Goal: Task Accomplishment & Management: Manage account settings

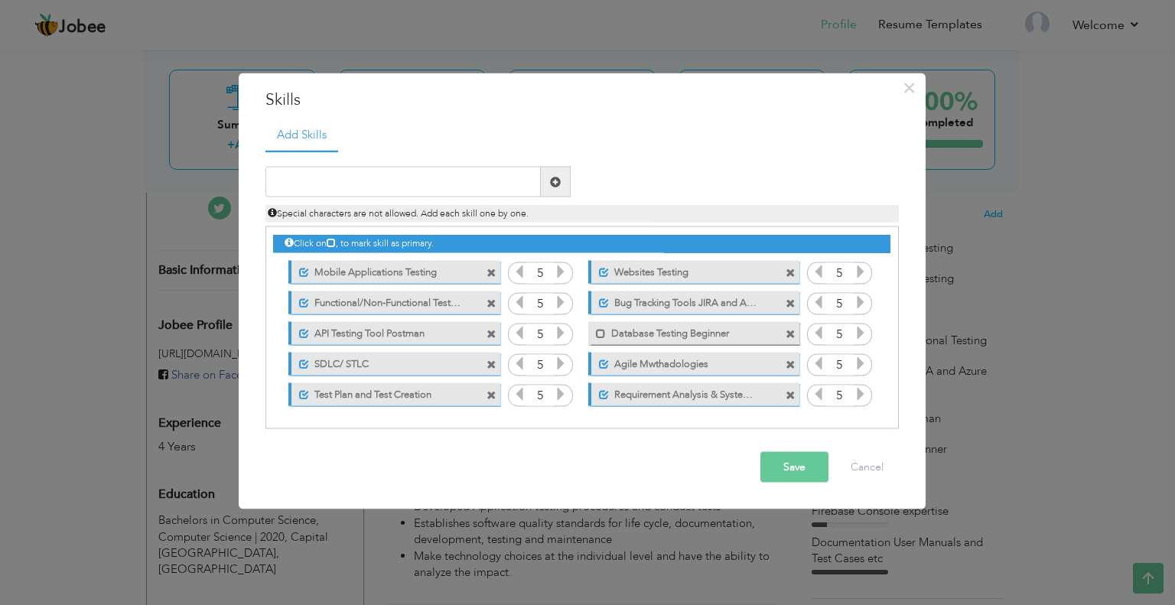
click at [336, 241] on icon at bounding box center [331, 242] width 9 height 9
click at [328, 180] on input "text" at bounding box center [402, 182] width 275 height 31
type input "c"
type input "Client interactions & Demos"
click at [551, 177] on span at bounding box center [555, 181] width 11 height 11
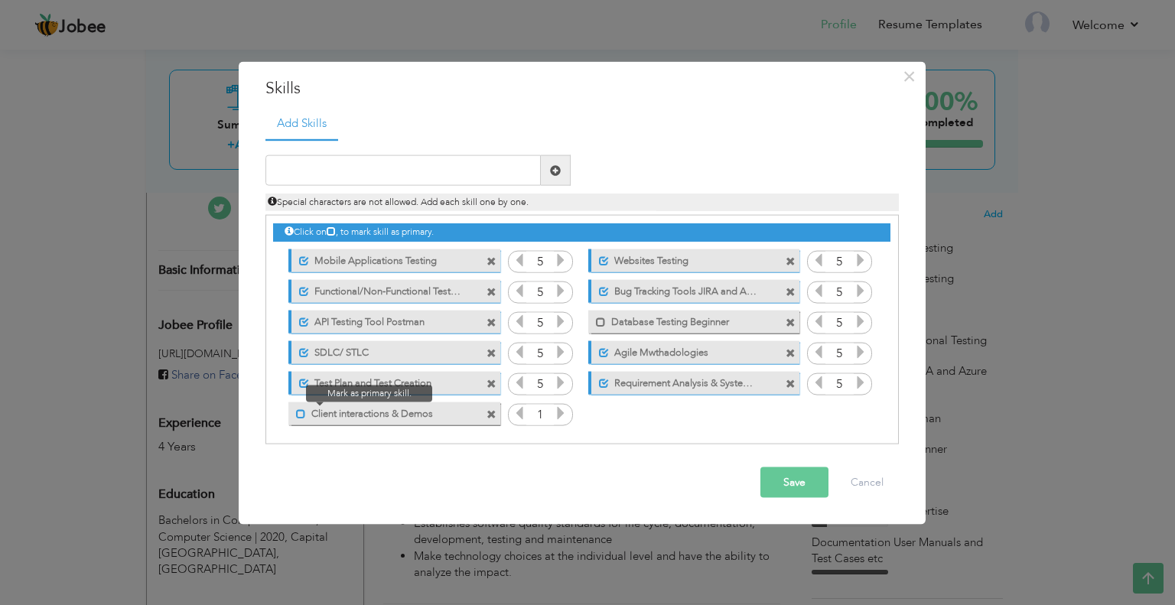
click at [301, 414] on span at bounding box center [301, 413] width 10 height 10
click at [561, 408] on icon at bounding box center [561, 413] width 14 height 14
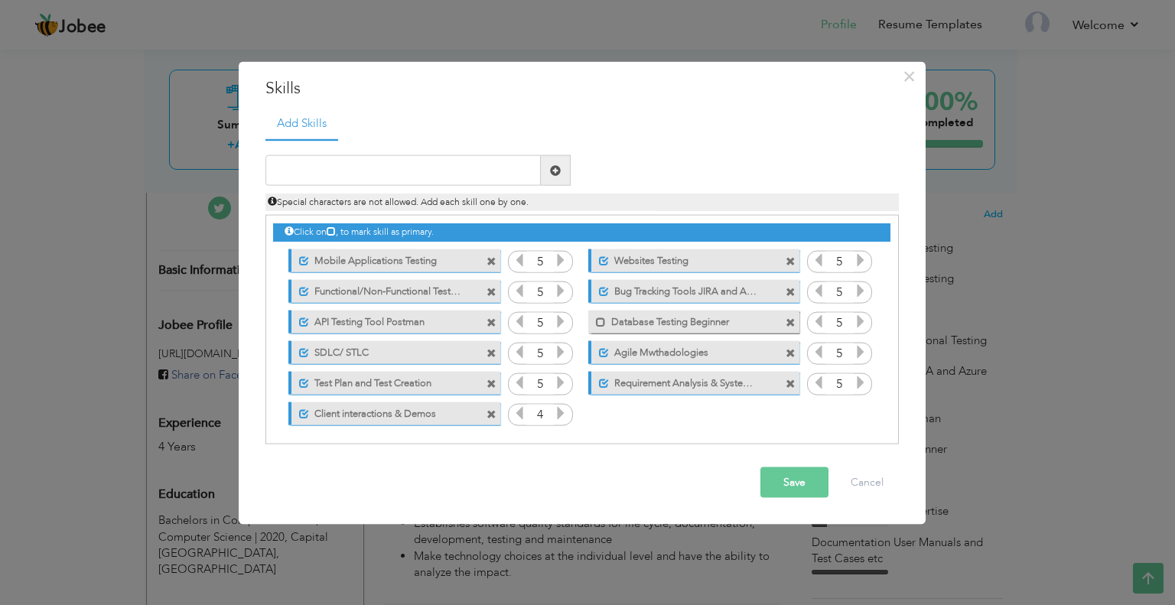
click at [561, 408] on icon at bounding box center [561, 413] width 14 height 14
click at [288, 167] on input "text" at bounding box center [402, 170] width 275 height 31
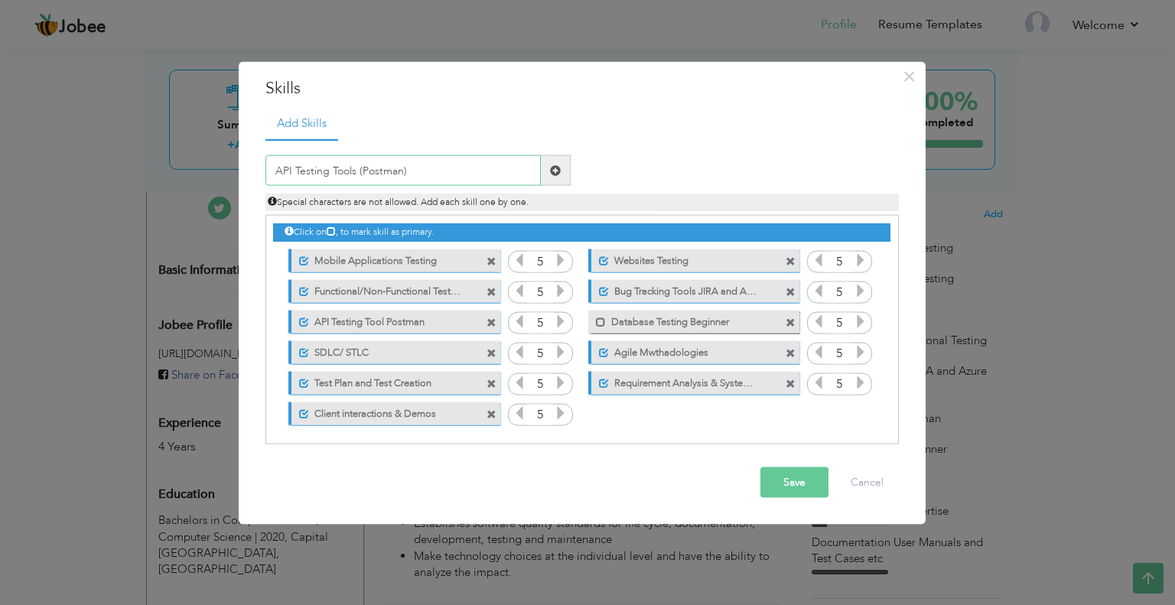
type input "API Testing Tools (Postman)"
click at [541, 174] on span at bounding box center [556, 170] width 30 height 31
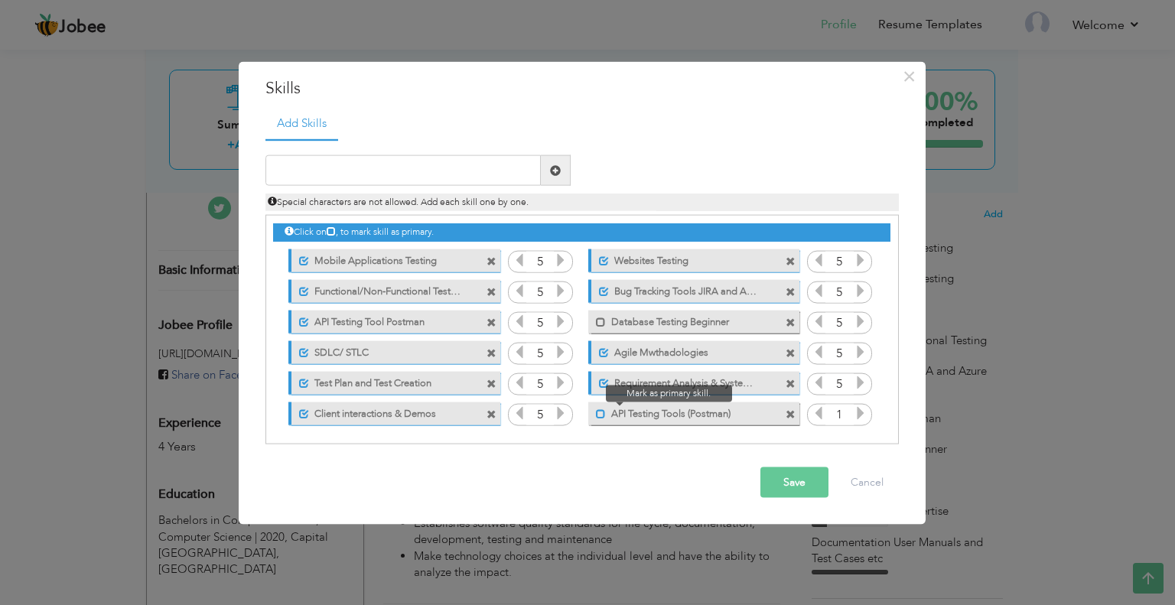
click at [597, 414] on span at bounding box center [601, 413] width 10 height 10
click at [856, 418] on icon at bounding box center [860, 413] width 14 height 14
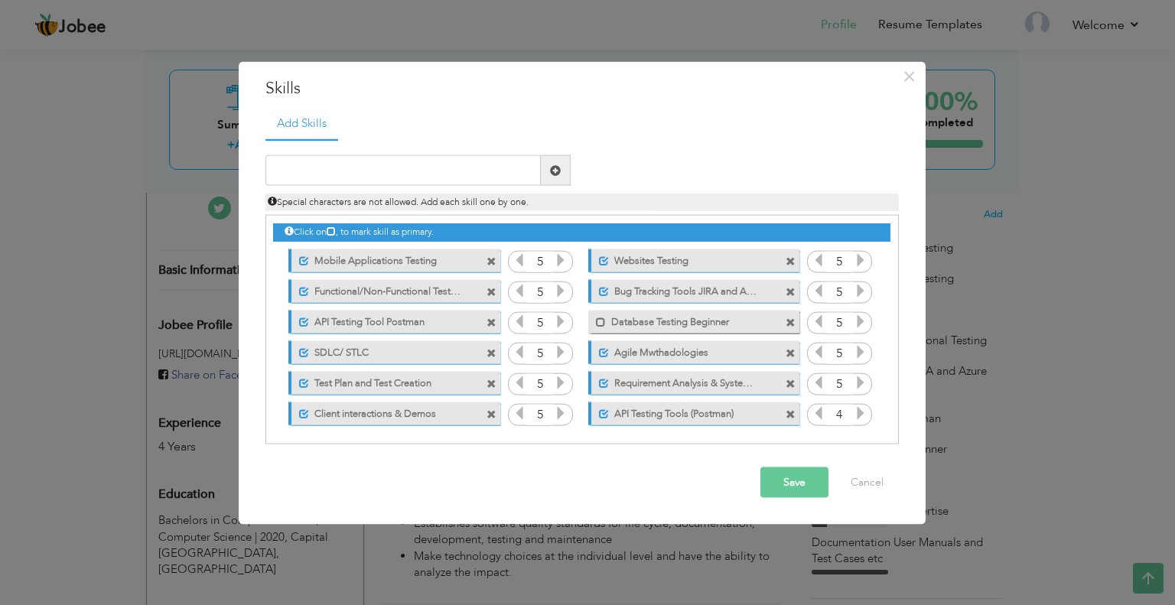
click at [856, 418] on icon at bounding box center [860, 413] width 14 height 14
click at [371, 164] on input "text" at bounding box center [402, 170] width 275 height 31
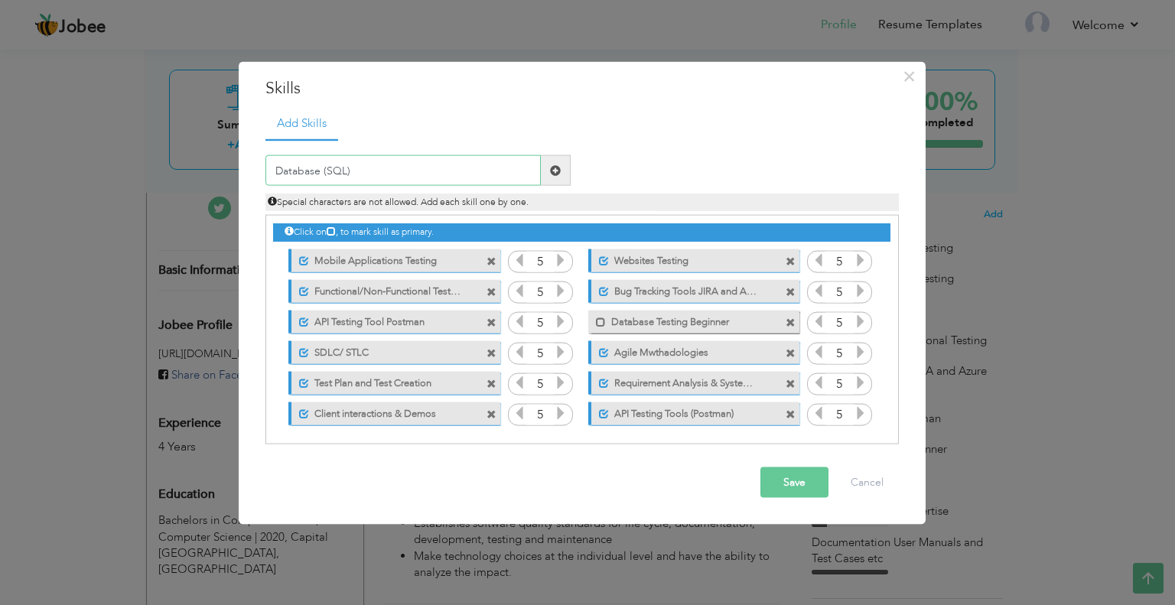
type input "Database (SQL)"
click at [560, 171] on span at bounding box center [555, 169] width 11 height 11
click at [597, 317] on span at bounding box center [601, 322] width 10 height 10
click at [314, 164] on input "text" at bounding box center [402, 170] width 275 height 31
type input "Regression Testing"
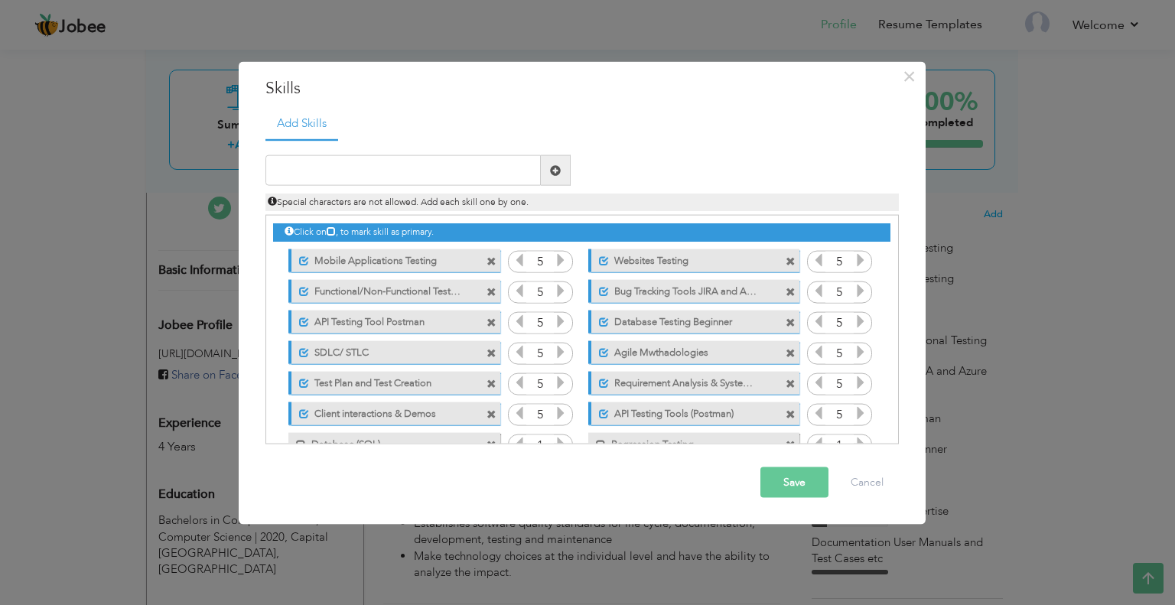
click at [491, 319] on span at bounding box center [491, 322] width 10 height 10
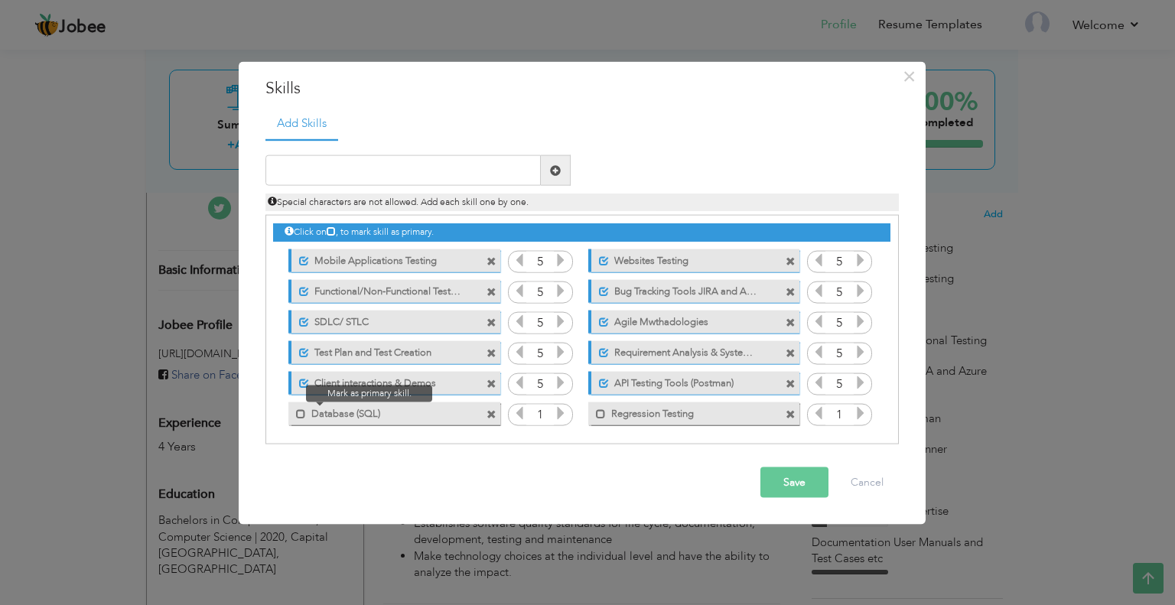
click at [294, 412] on span at bounding box center [297, 408] width 18 height 15
click at [487, 406] on span at bounding box center [493, 409] width 14 height 16
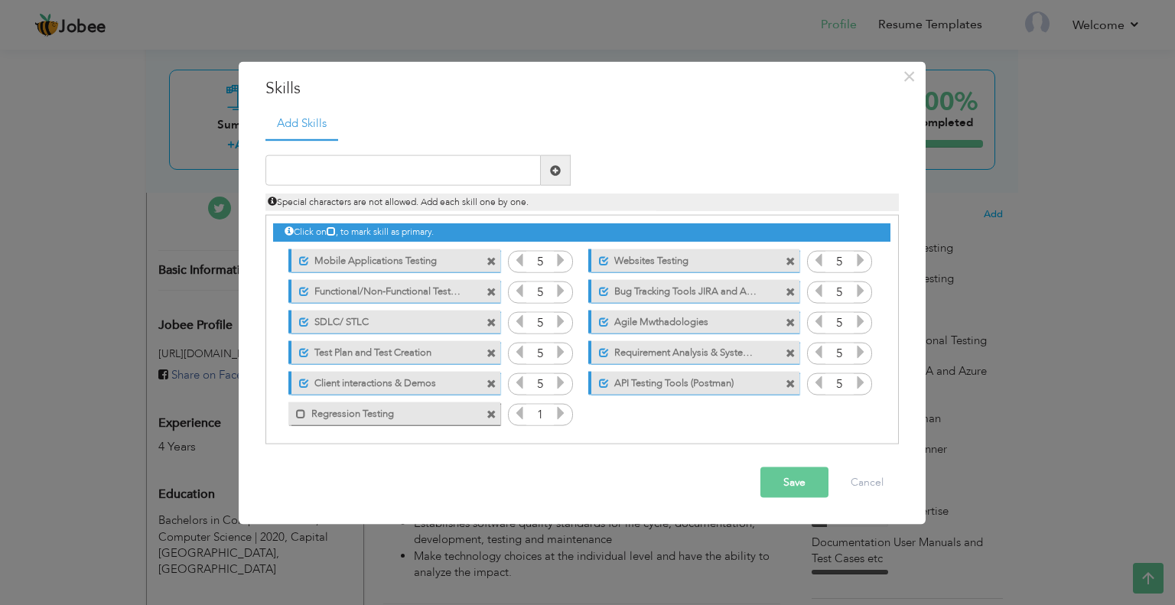
click at [487, 406] on span at bounding box center [493, 409] width 14 height 16
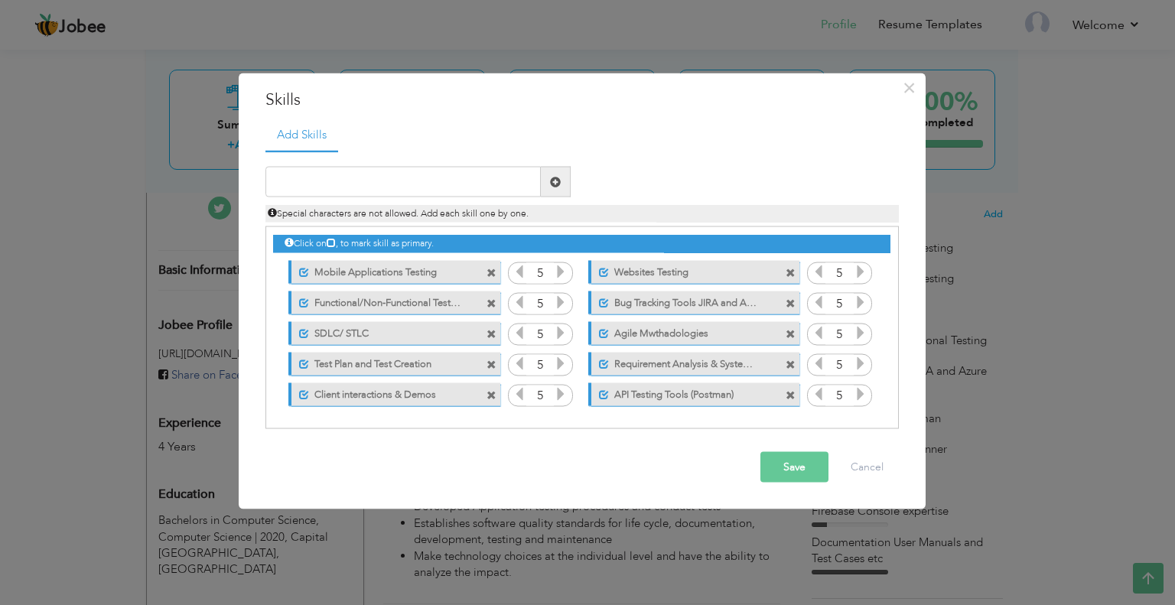
click at [487, 406] on div "Unmark as primary skill. Client interactions & Demos" at bounding box center [390, 394] width 234 height 31
click at [494, 268] on span at bounding box center [491, 273] width 10 height 10
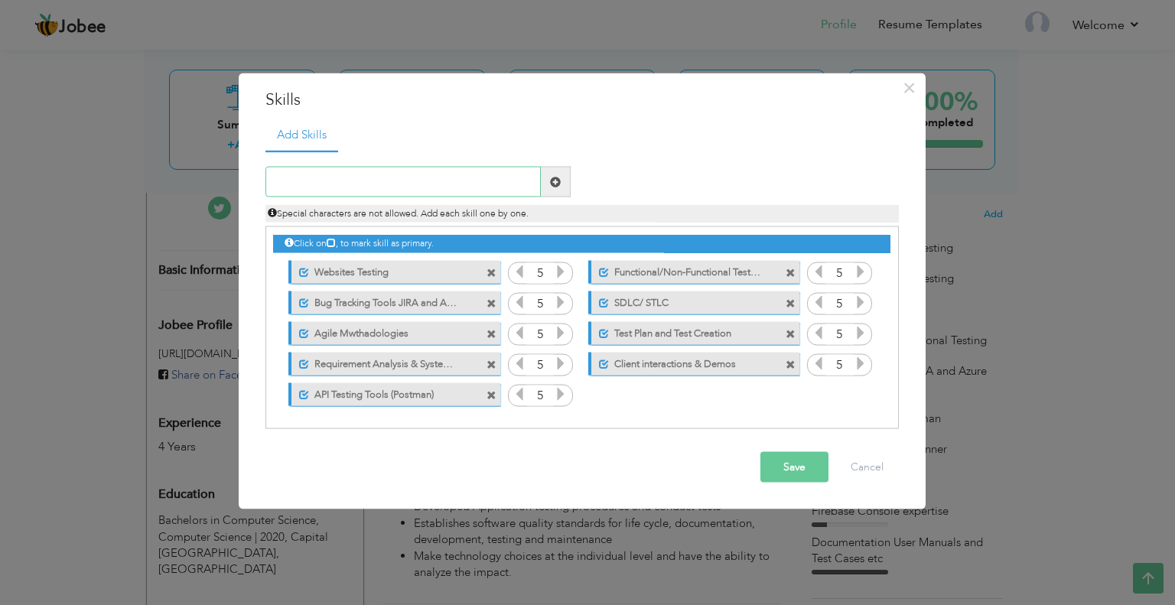
click at [355, 182] on input "text" at bounding box center [402, 182] width 275 height 31
click at [359, 184] on input "Platforms (Mobile web" at bounding box center [402, 182] width 275 height 31
click at [484, 179] on input "Platforms (Mobile (Android & IOS) & web" at bounding box center [402, 182] width 275 height 31
type input "Platforms (Mobile (Android & IOS) & web & Desktop)"
click at [559, 184] on span at bounding box center [555, 181] width 11 height 11
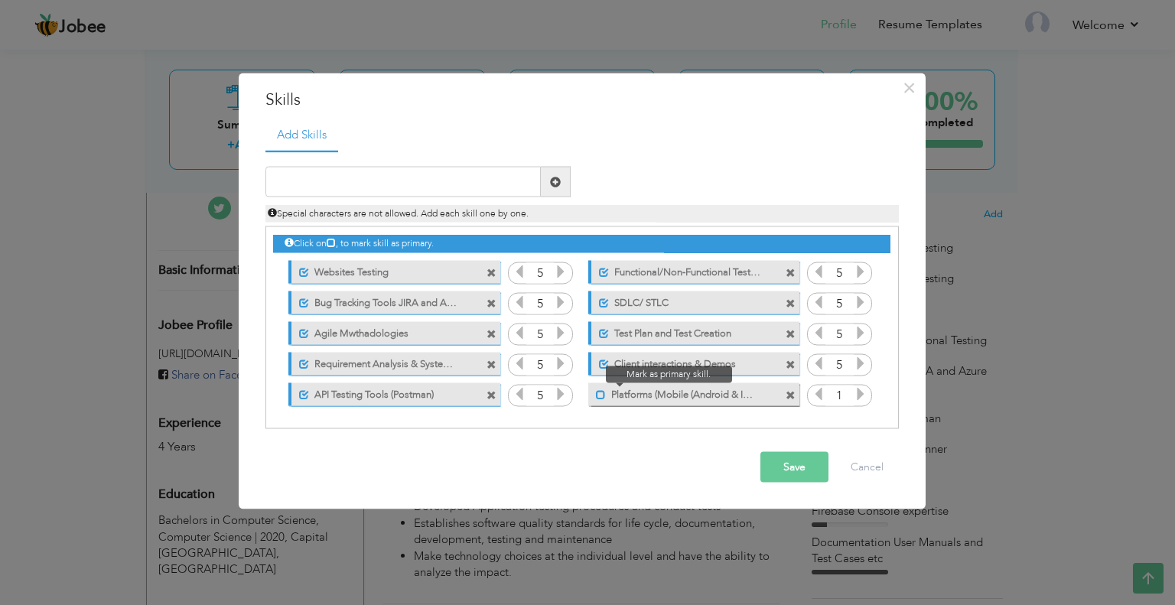
click at [599, 397] on span at bounding box center [601, 394] width 10 height 10
click at [857, 394] on icon at bounding box center [860, 394] width 14 height 14
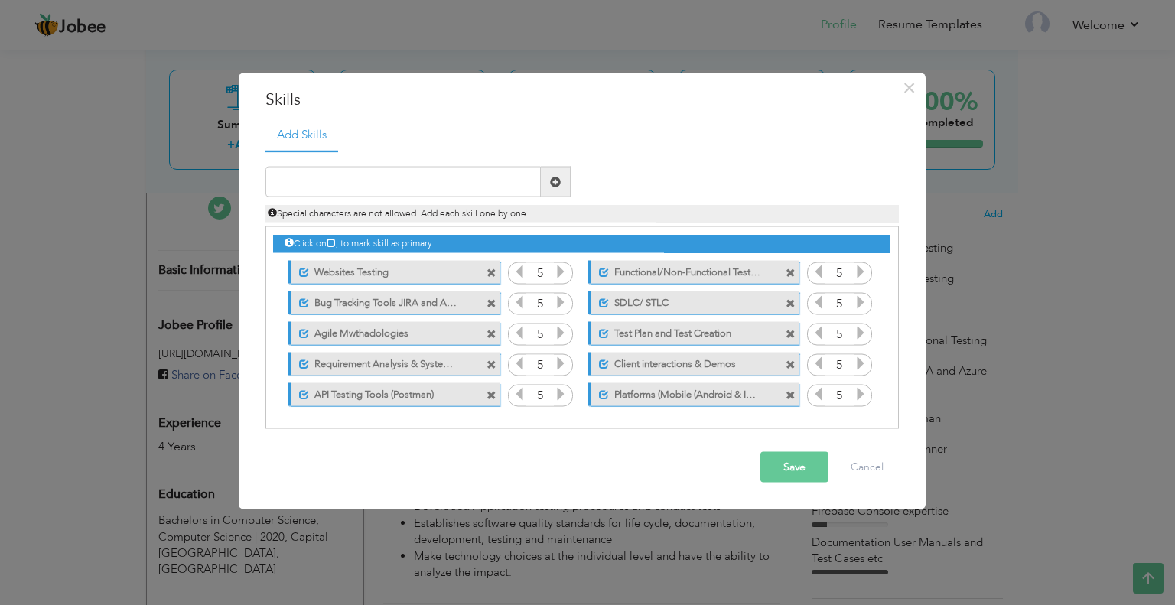
click at [857, 394] on icon at bounding box center [860, 394] width 14 height 14
click at [417, 330] on label "Agile Mwthadologies" at bounding box center [385, 330] width 152 height 19
click at [417, 330] on label "Agile Mwthadologies" at bounding box center [383, 330] width 154 height 19
click at [417, 330] on label "Agile Mwthadologies" at bounding box center [385, 330] width 152 height 19
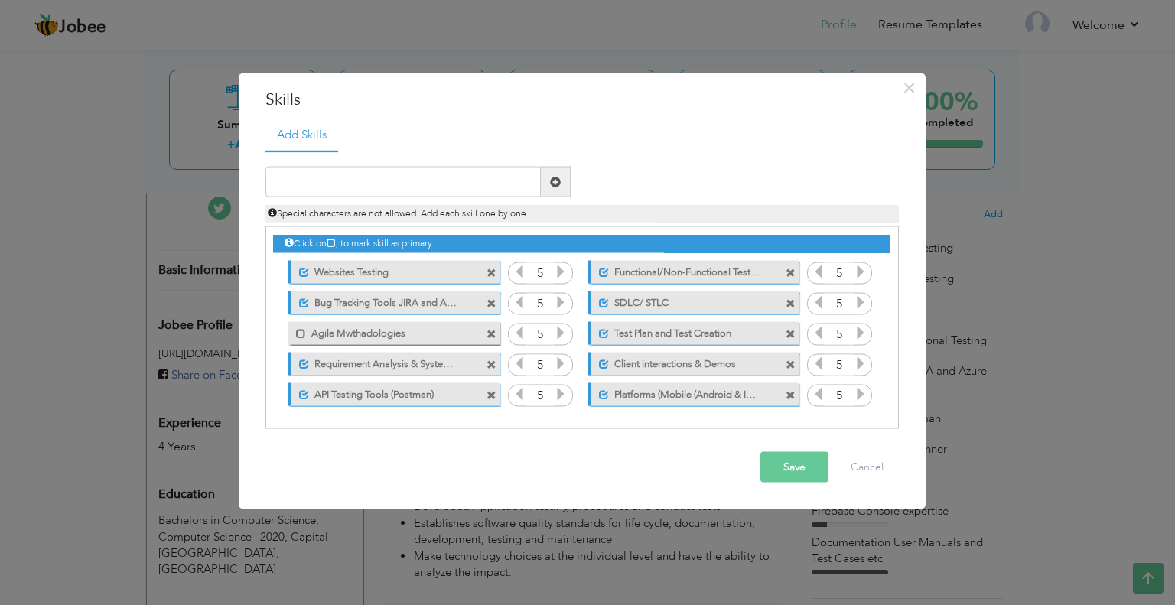
click at [417, 330] on label "Agile Mwthadologies" at bounding box center [383, 330] width 154 height 19
click at [417, 330] on label "Agile Mwthadologies" at bounding box center [385, 330] width 152 height 19
click at [417, 330] on label "Agile Mwthadologies" at bounding box center [383, 330] width 154 height 19
click at [481, 184] on input "text" at bounding box center [402, 182] width 275 height 31
type input "Regression Testing"
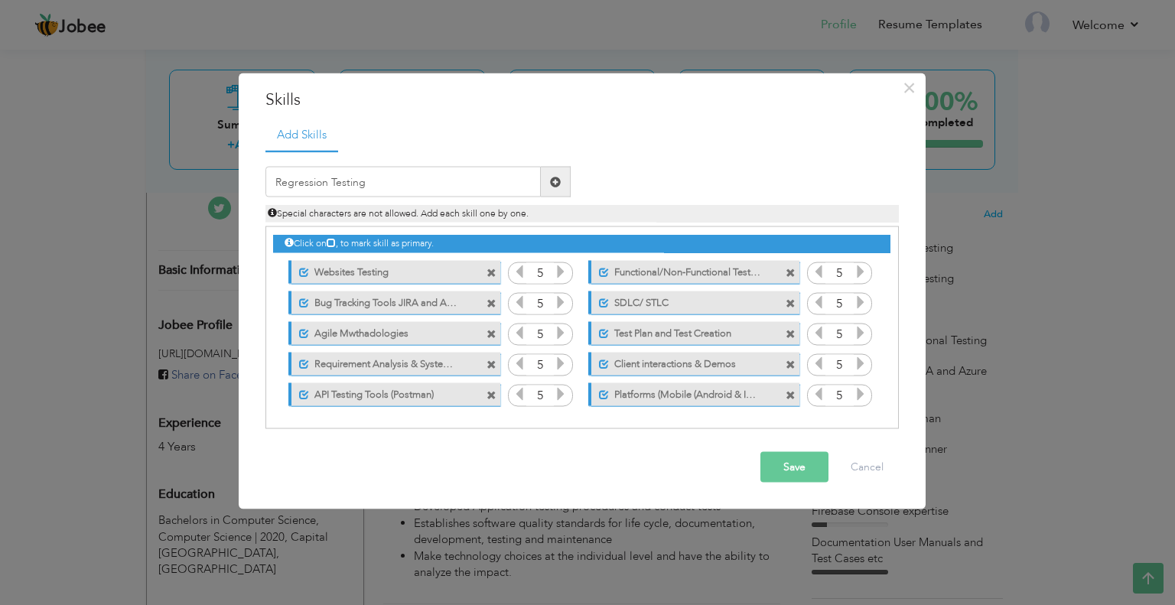
click at [553, 176] on span at bounding box center [555, 181] width 11 height 11
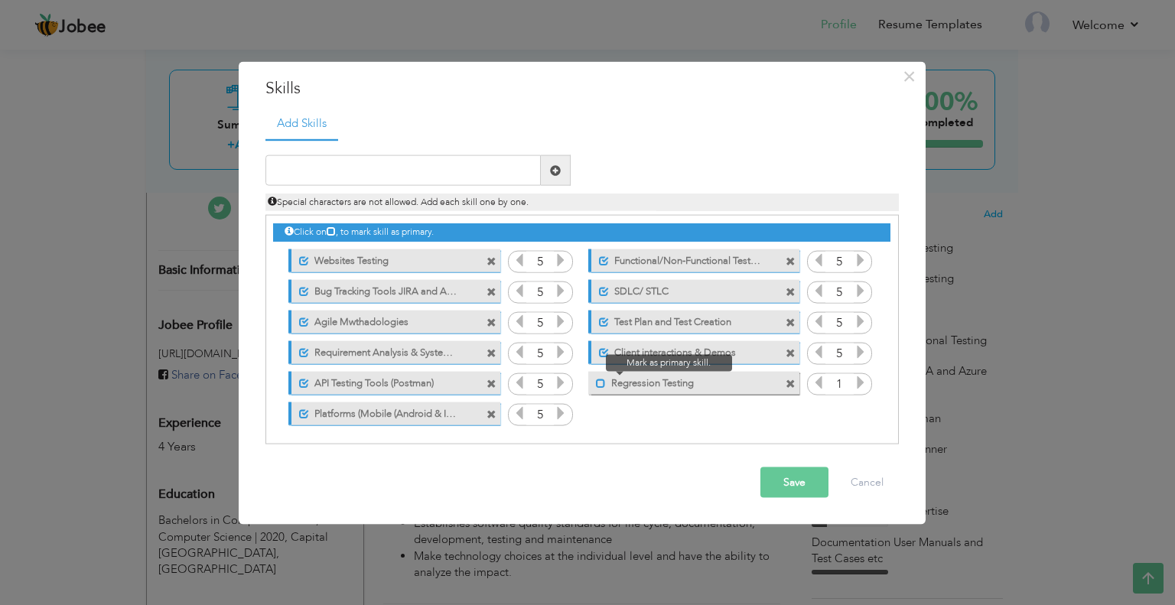
click at [596, 380] on span at bounding box center [601, 383] width 10 height 10
click at [853, 382] on icon at bounding box center [860, 382] width 14 height 14
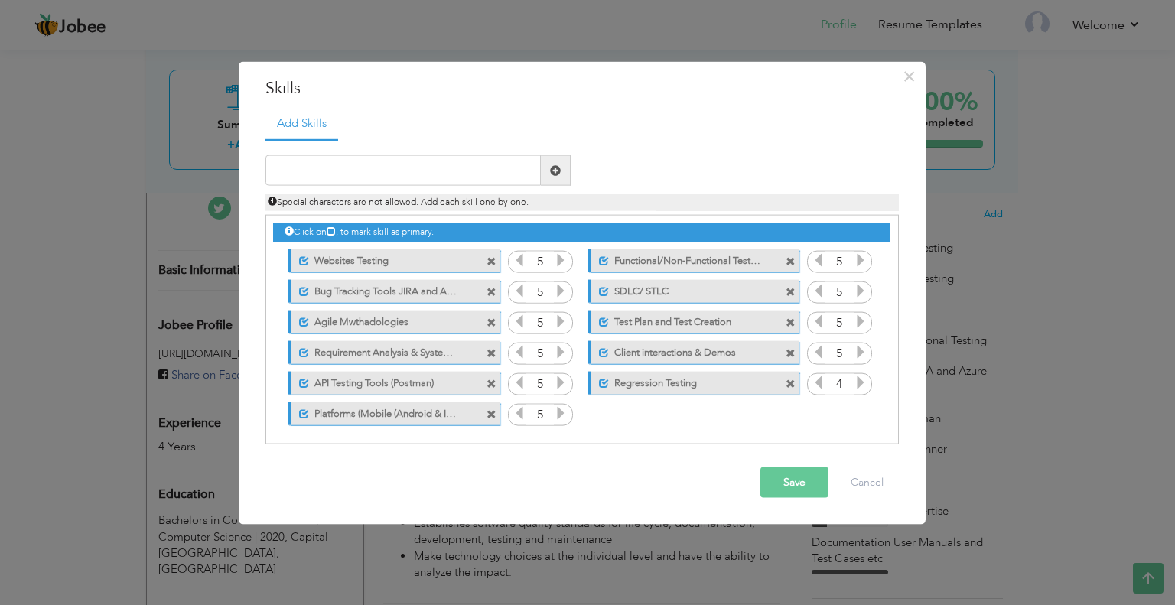
click at [853, 382] on icon at bounding box center [860, 382] width 14 height 14
click at [333, 169] on input "text" at bounding box center [402, 170] width 275 height 31
type input "Smoke & Exploratory Testing"
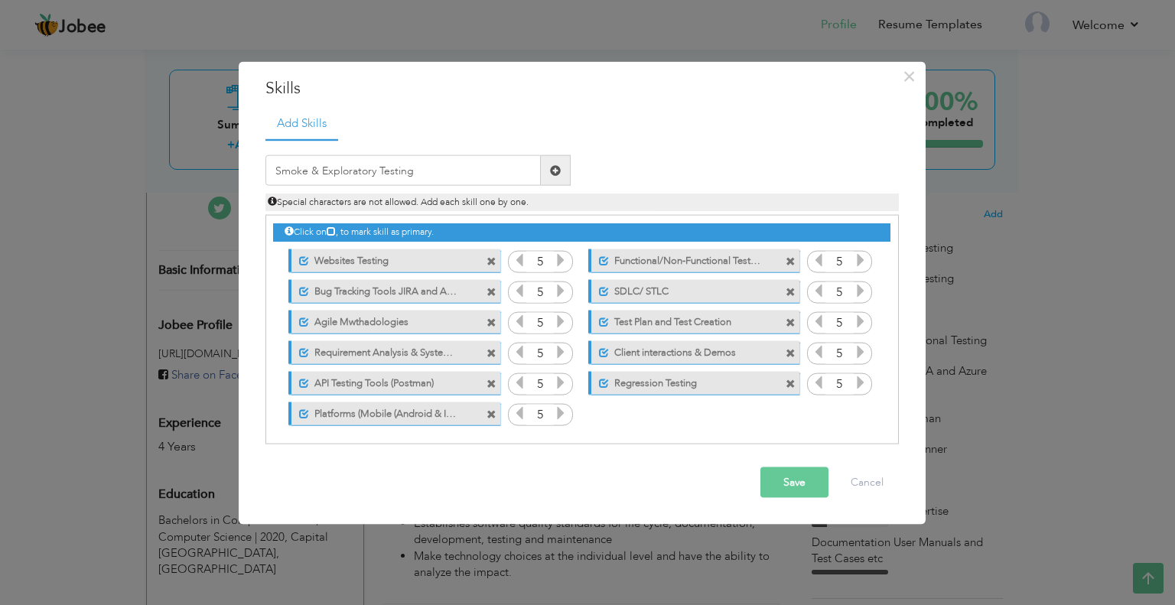
click at [558, 171] on span at bounding box center [555, 169] width 11 height 11
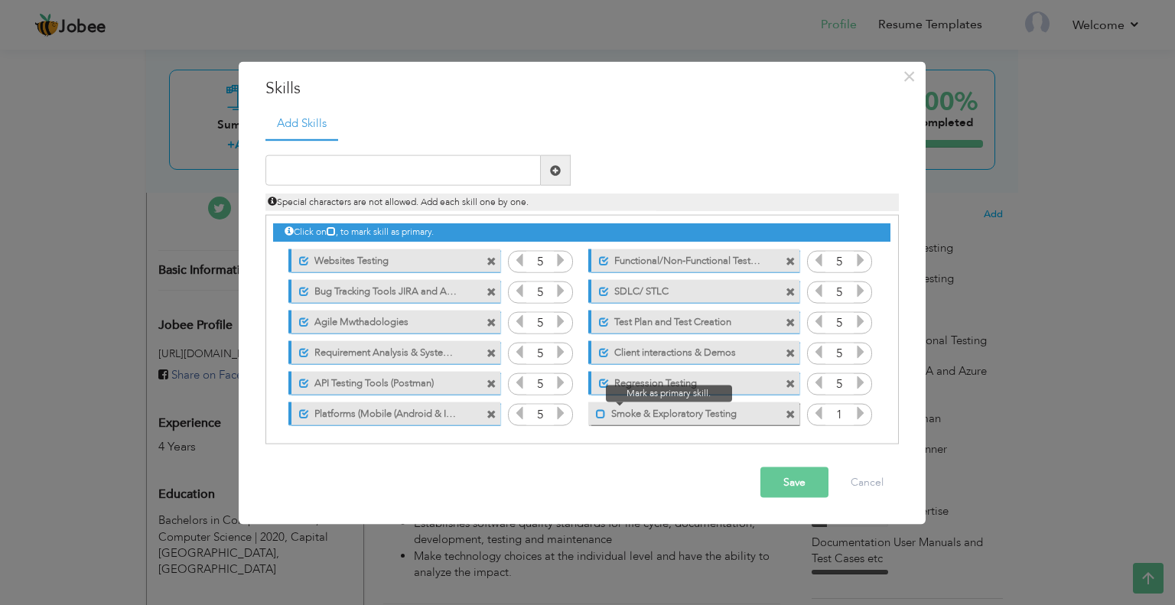
click at [600, 408] on span at bounding box center [601, 413] width 10 height 10
click at [856, 411] on icon at bounding box center [860, 413] width 14 height 14
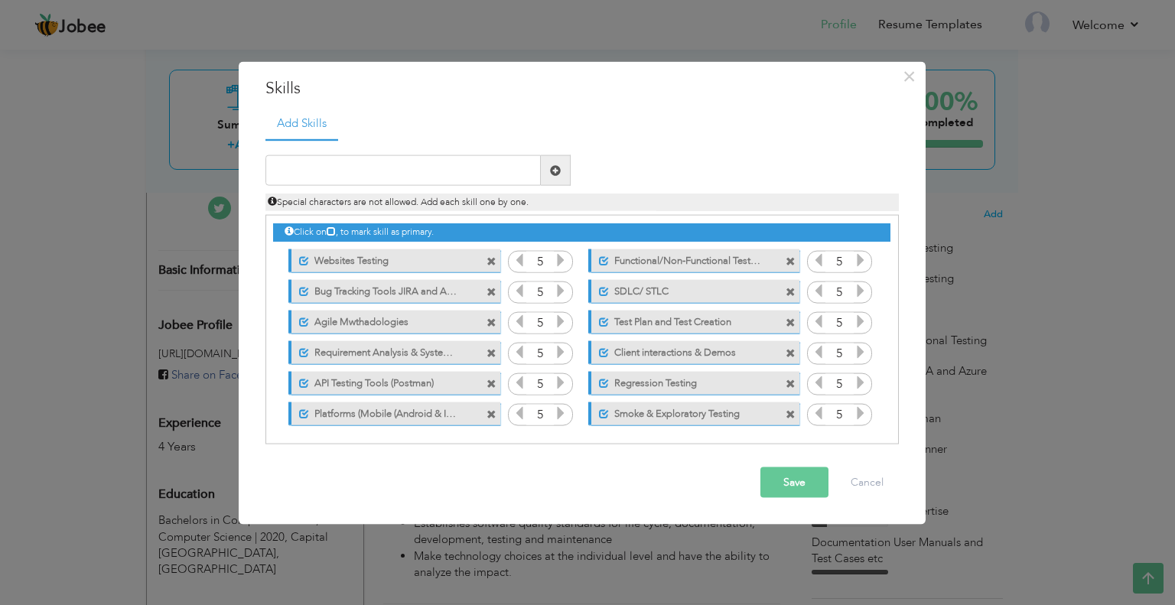
click at [856, 411] on icon at bounding box center [860, 413] width 14 height 14
click at [486, 256] on span at bounding box center [491, 261] width 10 height 10
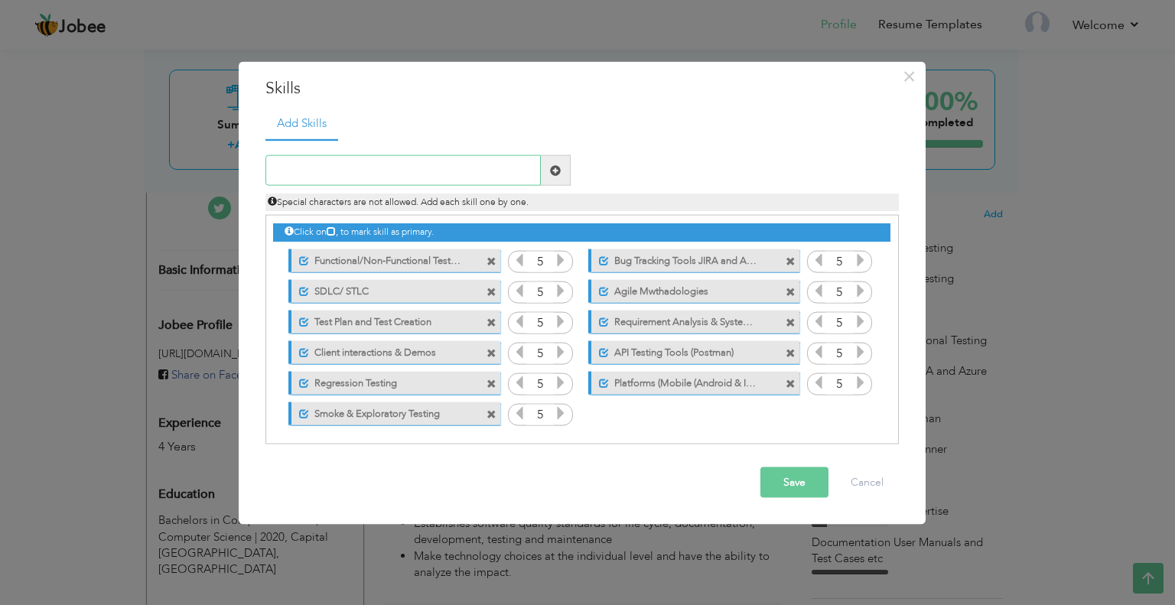
click at [392, 157] on input "text" at bounding box center [402, 170] width 275 height 31
type input "Database (SQL)"
click at [541, 170] on span at bounding box center [556, 170] width 30 height 31
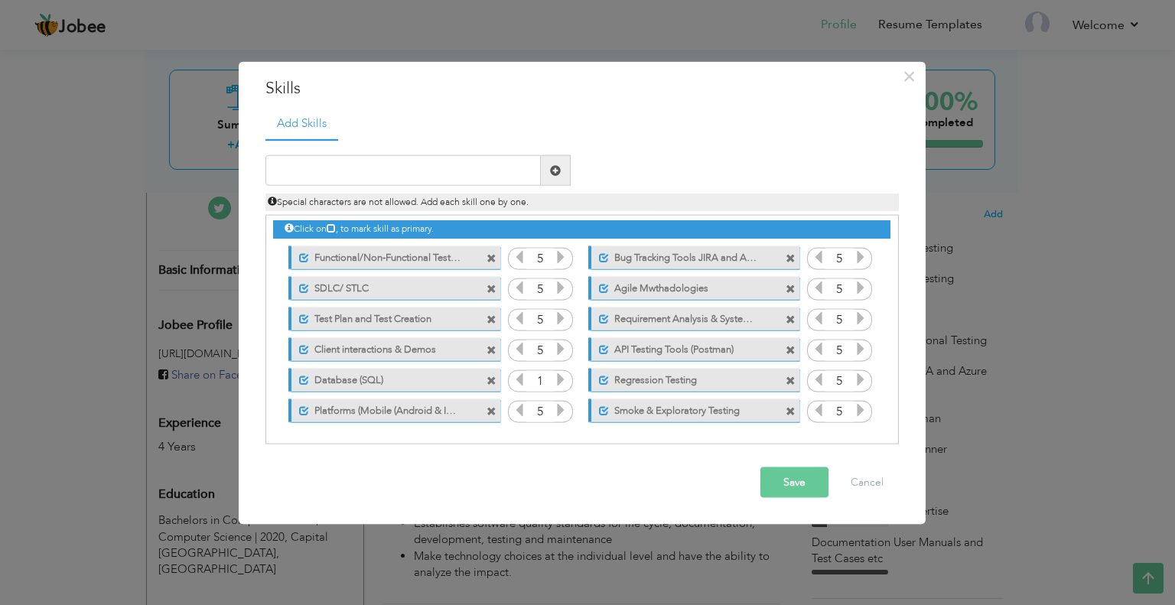
click at [775, 479] on button "Save" at bounding box center [794, 482] width 68 height 31
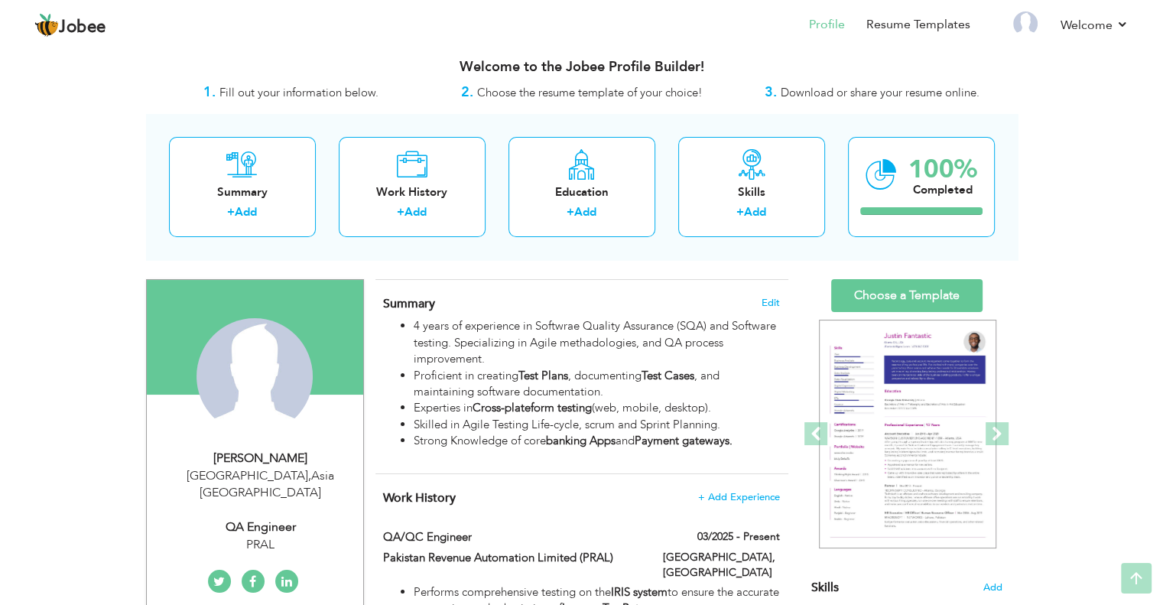
scroll to position [0, 0]
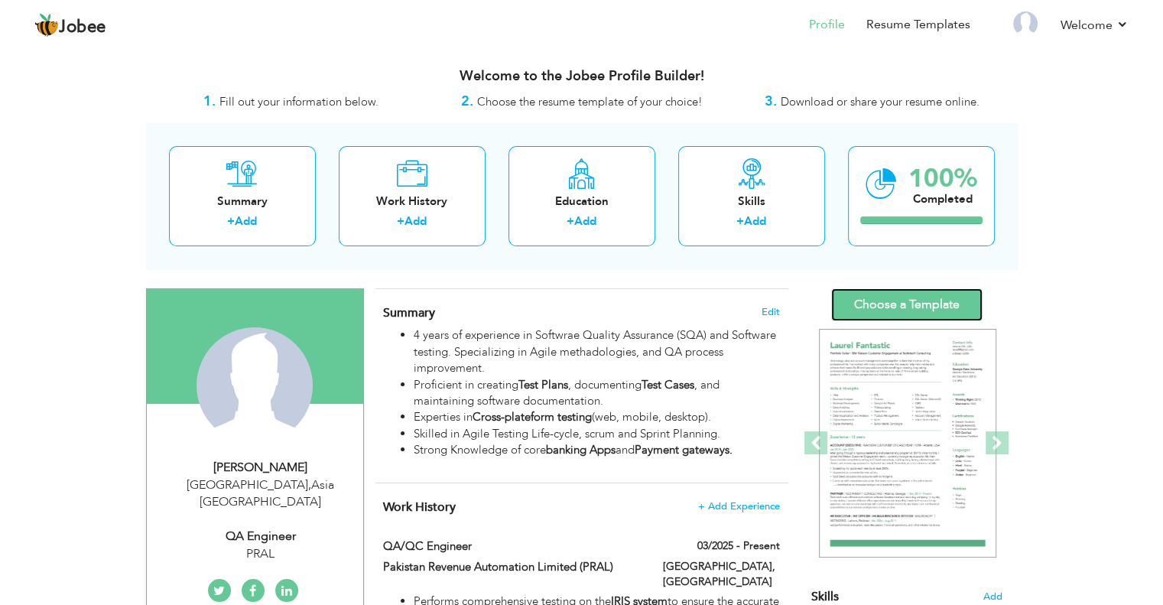
click at [930, 300] on link "Choose a Template" at bounding box center [906, 304] width 151 height 33
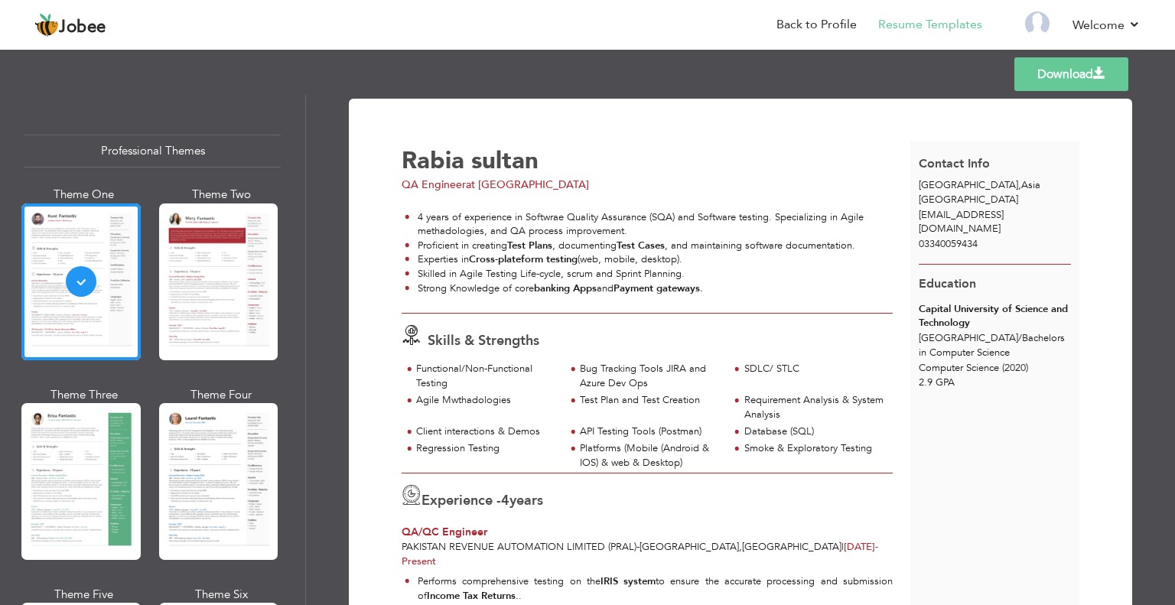
click at [1038, 77] on link "Download" at bounding box center [1071, 74] width 114 height 34
